Goal: Transaction & Acquisition: Book appointment/travel/reservation

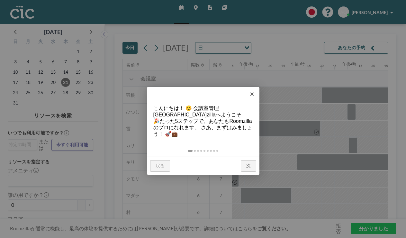
scroll to position [0, 721]
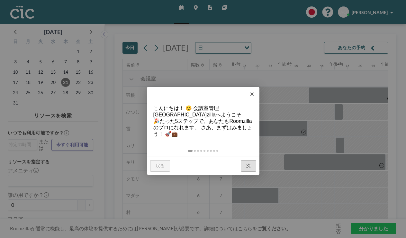
click at [251, 163] on font "次" at bounding box center [248, 165] width 5 height 5
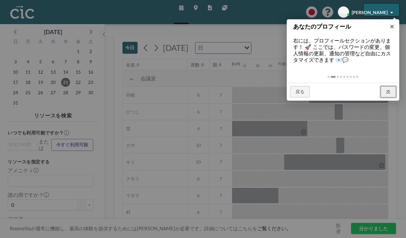
click at [390, 89] on font "次" at bounding box center [388, 91] width 5 height 5
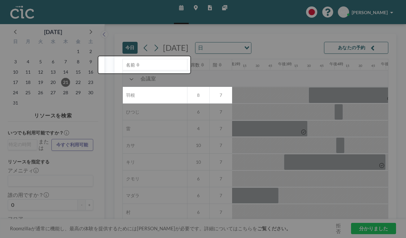
scroll to position [14, 721]
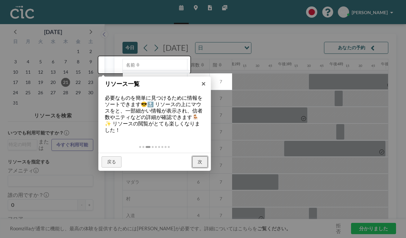
click at [197, 156] on link "次" at bounding box center [199, 162] width 15 height 12
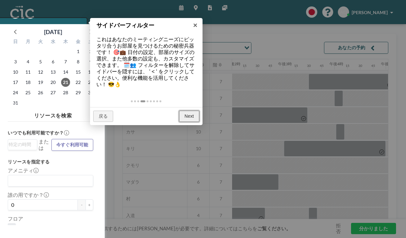
scroll to position [2, 0]
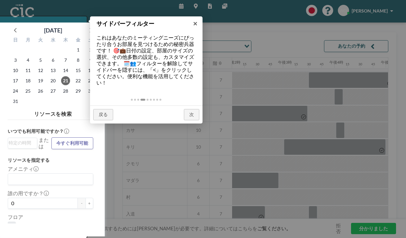
click at [54, 73] on div at bounding box center [42, 127] width 88 height 222
click at [73, 173] on div at bounding box center [42, 127] width 88 height 222
click at [72, 173] on div at bounding box center [42, 127] width 88 height 222
click at [37, 173] on div at bounding box center [42, 127] width 88 height 222
click at [23, 174] on div at bounding box center [42, 127] width 88 height 222
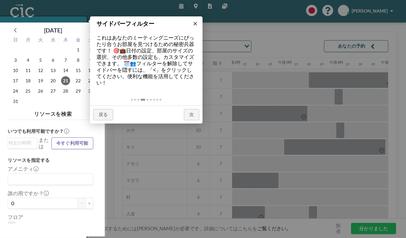
click at [71, 174] on div at bounding box center [42, 127] width 88 height 222
click at [13, 212] on div at bounding box center [42, 127] width 88 height 222
click at [194, 112] on font "次" at bounding box center [191, 114] width 5 height 5
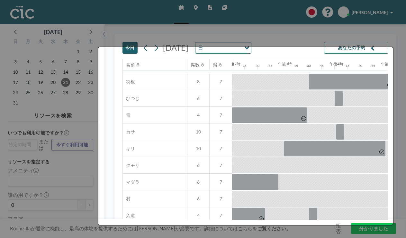
scroll to position [0, 0]
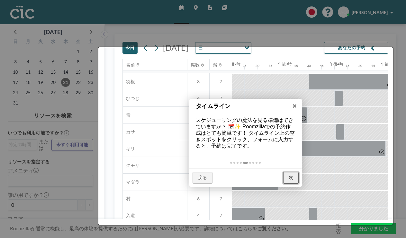
click at [290, 175] on font "次" at bounding box center [291, 177] width 5 height 5
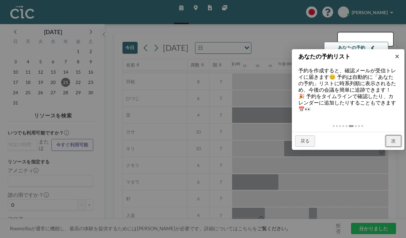
click at [396, 138] on font "次" at bounding box center [393, 140] width 5 height 5
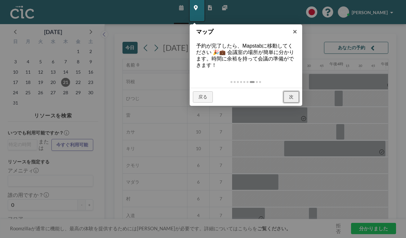
click at [292, 94] on font "次" at bounding box center [291, 96] width 5 height 5
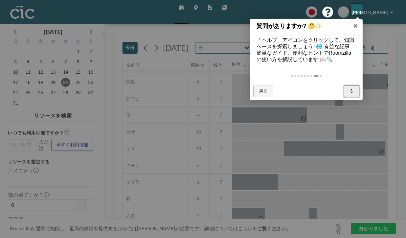
click at [356, 86] on link "次" at bounding box center [351, 92] width 15 height 12
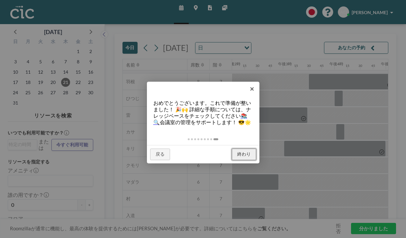
click at [249, 152] on font "終わり" at bounding box center [244, 154] width 14 height 5
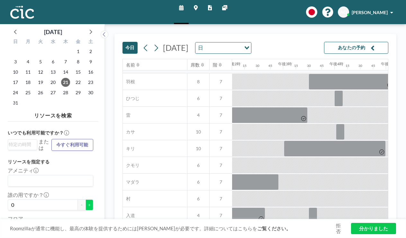
click at [88, 202] on font "+" at bounding box center [89, 204] width 3 height 5
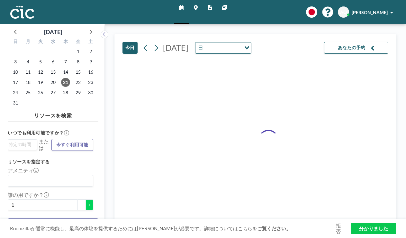
click at [88, 202] on font "+" at bounding box center [89, 204] width 3 height 5
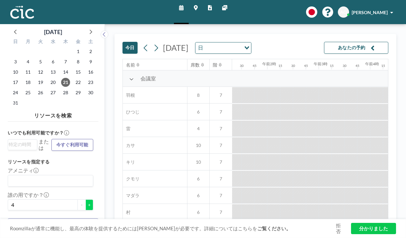
scroll to position [0, 302]
click at [88, 202] on font "+" at bounding box center [89, 204] width 3 height 5
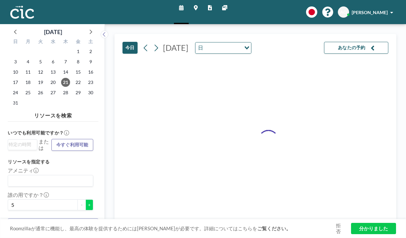
click at [88, 202] on font "+" at bounding box center [89, 204] width 3 height 5
type input "6"
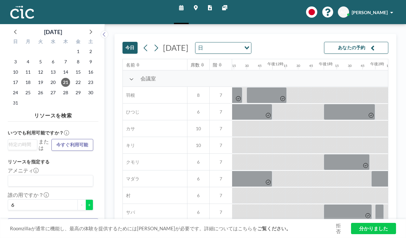
scroll to position [0, 721]
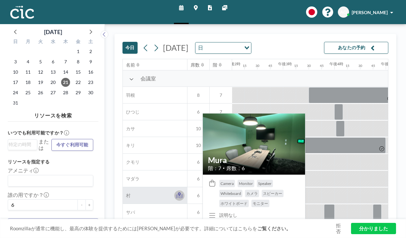
click at [176, 192] on icon at bounding box center [179, 195] width 7 height 6
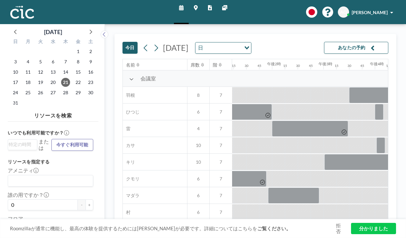
scroll to position [0, 721]
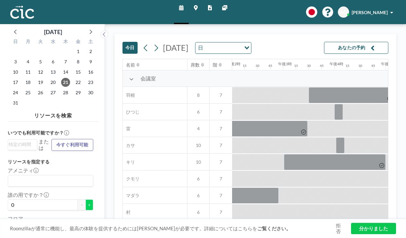
click at [88, 202] on font "+" at bounding box center [89, 204] width 3 height 5
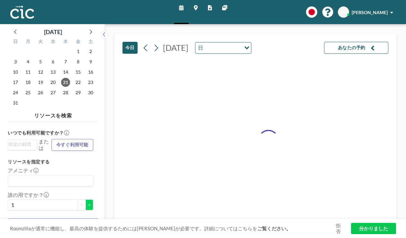
click at [88, 202] on font "+" at bounding box center [89, 204] width 3 height 5
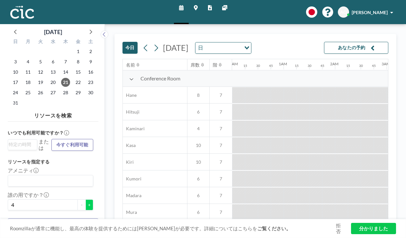
click at [88, 202] on font "+" at bounding box center [89, 204] width 3 height 5
type input "6"
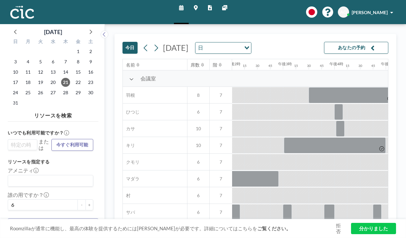
click at [26, 140] on div "オプションを検索" at bounding box center [21, 144] width 26 height 9
click at [20, 180] on font "午後7時" at bounding box center [18, 182] width 16 height 5
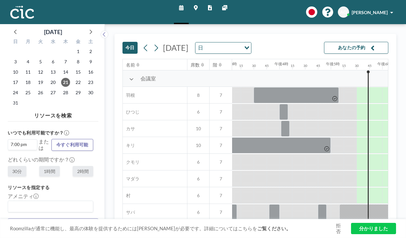
scroll to position [0, 784]
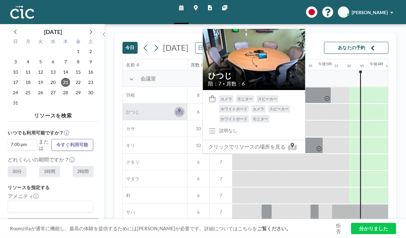
click at [176, 109] on icon at bounding box center [179, 112] width 7 height 6
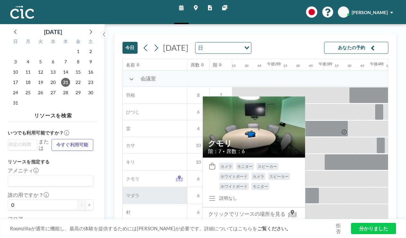
scroll to position [0, 721]
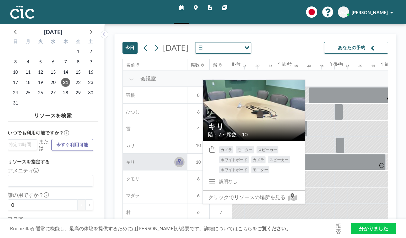
click at [178, 159] on icon at bounding box center [179, 161] width 3 height 4
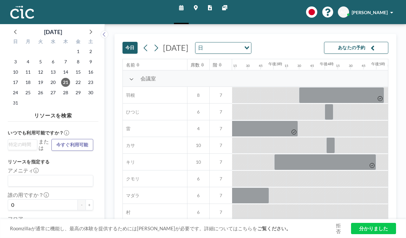
scroll to position [0, 732]
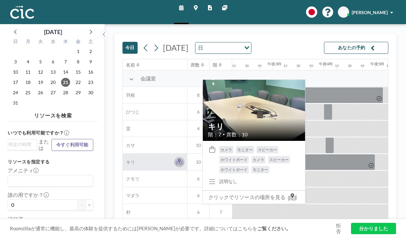
click at [176, 159] on icon at bounding box center [179, 162] width 7 height 6
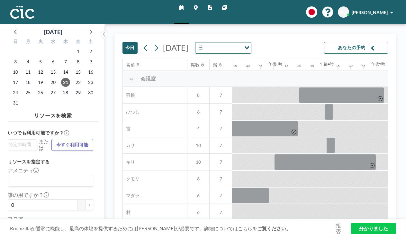
scroll to position [0, 732]
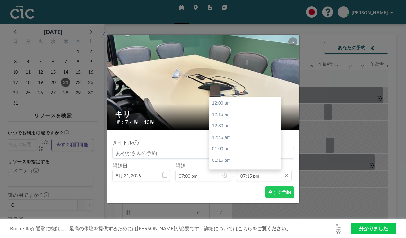
scroll to position [791, 0]
click at [256, 170] on input "07:15 pm" at bounding box center [264, 175] width 55 height 11
click at [232, 219] on div "午後8時15分" at bounding box center [245, 225] width 72 height 12
type input "08:15 pm"
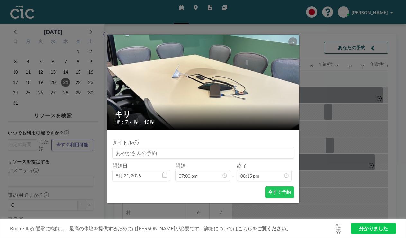
scroll to position [832, 0]
click at [193, 147] on input at bounding box center [203, 152] width 181 height 11
type input "ま"
click at [143, 147] on input "増田予約" at bounding box center [203, 152] width 181 height 11
click at [140, 147] on input "増田予約" at bounding box center [203, 152] width 181 height 11
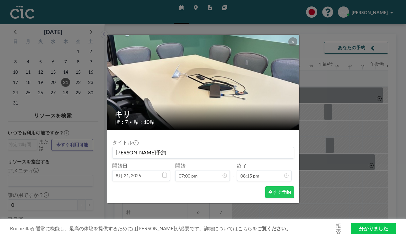
click at [150, 147] on input "増田予約" at bounding box center [203, 152] width 181 height 11
click at [140, 147] on input "増田MTG" at bounding box center [203, 152] width 181 height 11
click at [187, 149] on input "増田さんMTG" at bounding box center [203, 152] width 181 height 11
type input "増"
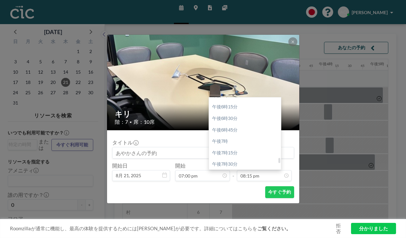
click at [236, 205] on div "午後8時30分" at bounding box center [245, 211] width 72 height 12
click at [284, 173] on icon at bounding box center [286, 175] width 5 height 5
click at [227, 217] on div "午後9時" at bounding box center [245, 223] width 72 height 12
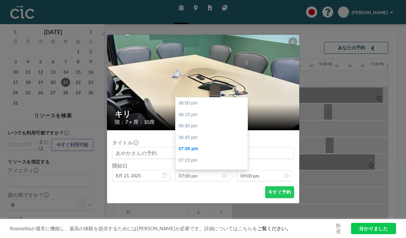
scroll to position [41, 0]
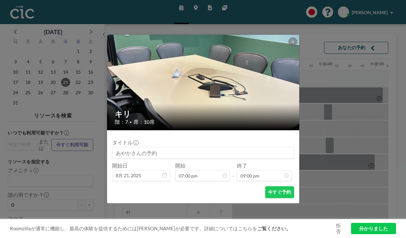
click at [223, 186] on div "今すぐ予約" at bounding box center [203, 192] width 182 height 12
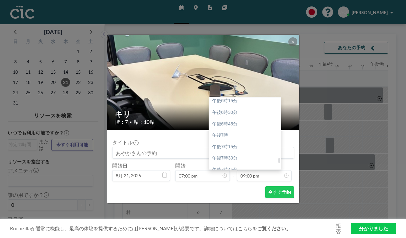
scroll to position [834, 0]
click at [227, 202] on div "午後8時30分" at bounding box center [245, 208] width 72 height 12
type input "08:30 pm"
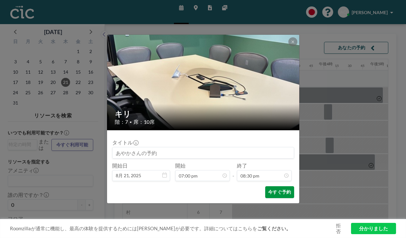
scroll to position [842, 0]
click at [269, 189] on font "今すぐ予約" at bounding box center [279, 191] width 23 height 5
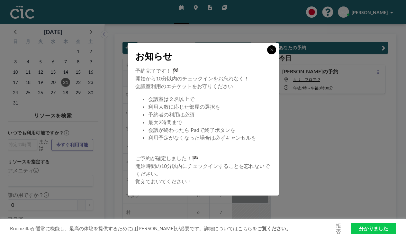
click at [267, 54] on button at bounding box center [271, 49] width 9 height 9
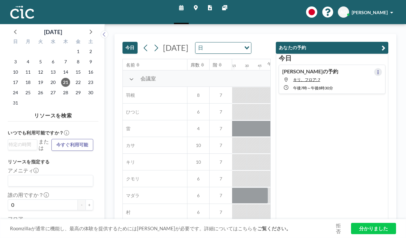
click at [380, 70] on icon at bounding box center [378, 72] width 3 height 4
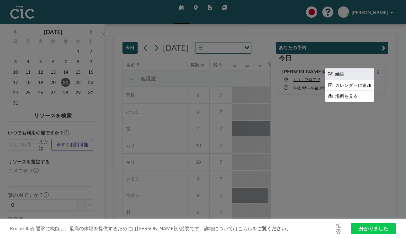
click at [365, 69] on li "編集" at bounding box center [350, 74] width 49 height 11
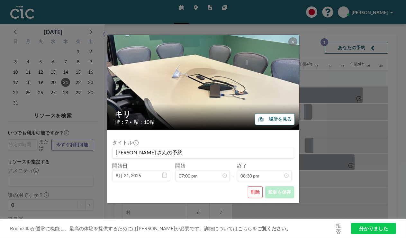
scroll to position [0, 784]
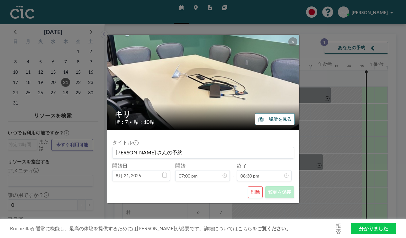
click at [145, 147] on input "[PERSON_NAME] さんの予約" at bounding box center [203, 152] width 181 height 11
type input "さんの予約"
click at [178, 147] on input "さんの予約" at bounding box center [203, 152] width 181 height 11
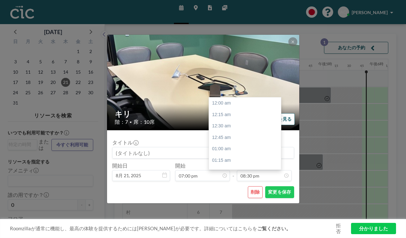
scroll to position [842, 0]
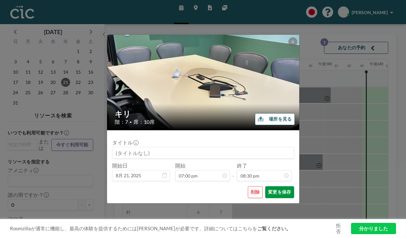
click at [268, 189] on font "変更を保存" at bounding box center [279, 191] width 23 height 5
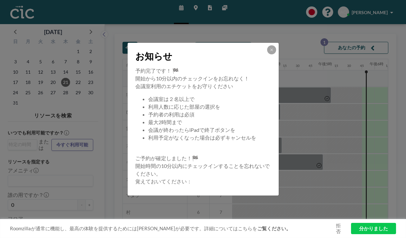
click at [317, 127] on div "お知らせ 予約完了です！ 🏁 開始から10分以内のチェックインをお忘れなく！ 会議室利用のエチケットをお守りください 会議室は２名以上で 利用人数に応じた部屋…" at bounding box center [203, 119] width 406 height 238
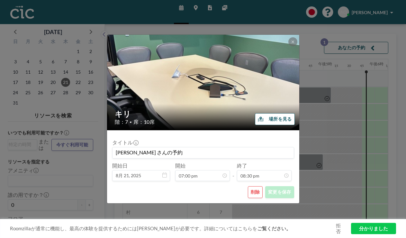
click at [270, 120] on font "場所を見る" at bounding box center [280, 118] width 23 height 5
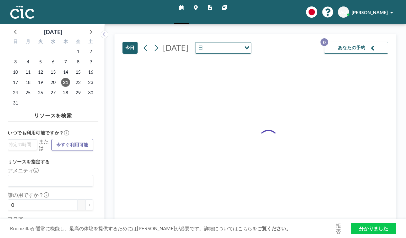
click at [183, 8] on link "スケジュール" at bounding box center [181, 12] width 15 height 24
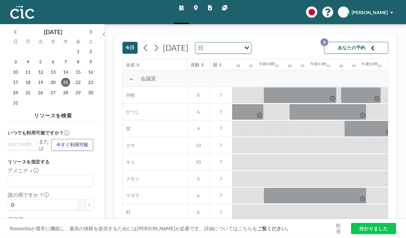
scroll to position [0, 732]
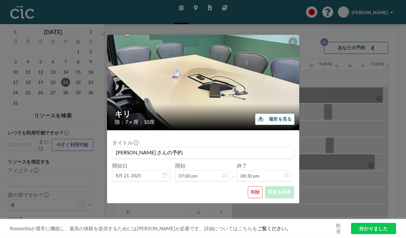
click at [351, 108] on div "キリ 階：7 • 席：10席 場所を見る タイトル [PERSON_NAME]の予約 開始日 8月 21, [DATE] 開始 07:00 pm - 終了 0…" at bounding box center [203, 119] width 406 height 238
